Goal: Check status: Check status

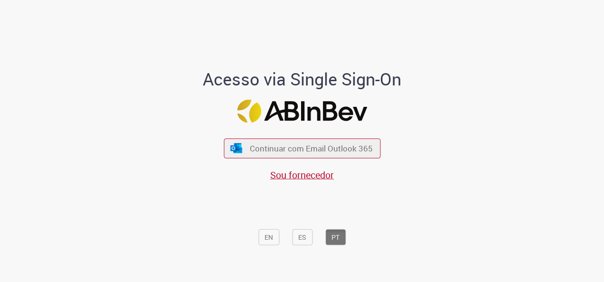
click at [328, 137] on div "Continuar com Email Outlook 365 Sou fornecedor" at bounding box center [302, 155] width 157 height 53
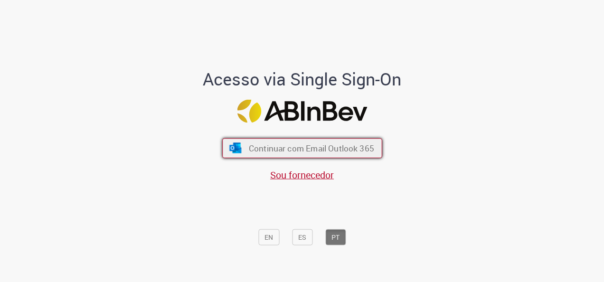
click at [326, 142] on button "Continuar com Email Outlook 365" at bounding box center [302, 148] width 160 height 20
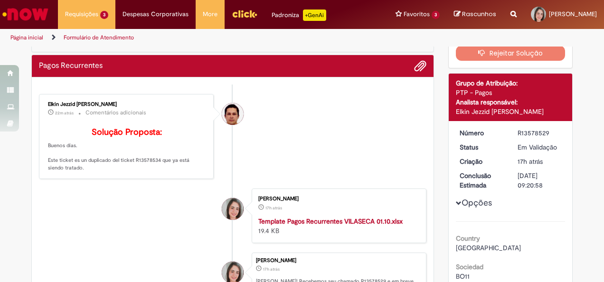
scroll to position [95, 0]
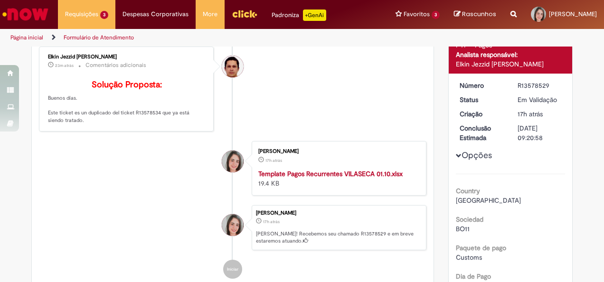
click at [357, 178] on strong "Template Pagos Recurrentes VILASECA 01.10.xlsx" at bounding box center [330, 174] width 144 height 9
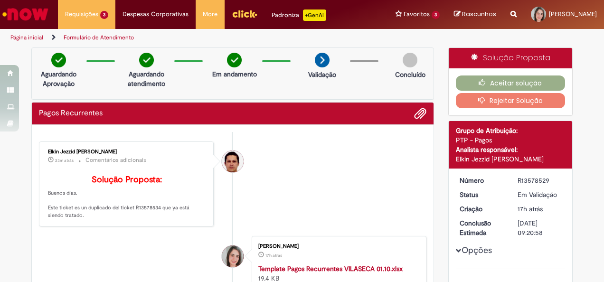
scroll to position [47, 0]
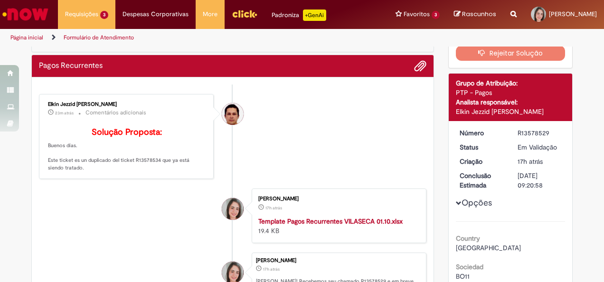
click at [523, 134] on div "R13578529" at bounding box center [540, 132] width 44 height 9
click at [524, 134] on div "R13578529" at bounding box center [540, 132] width 44 height 9
copy div "R13578529"
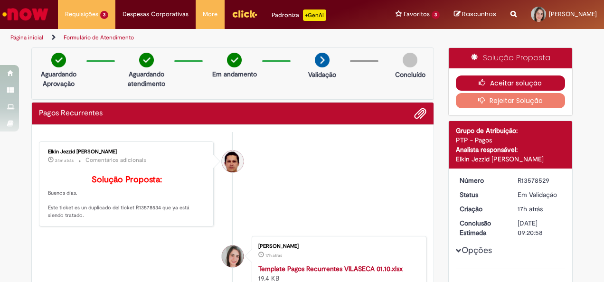
click at [489, 81] on button "Aceitar solução" at bounding box center [511, 82] width 110 height 15
